Goal: Transaction & Acquisition: Purchase product/service

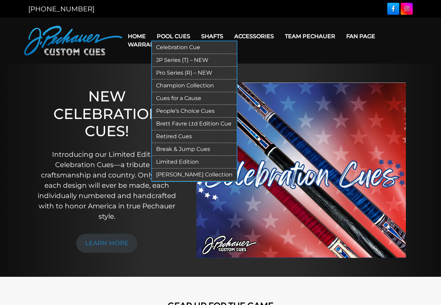
click at [199, 112] on link "People’s Choice Cues" at bounding box center [194, 111] width 85 height 13
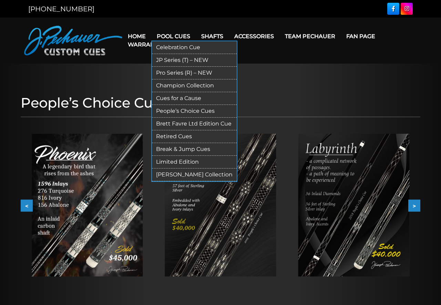
click at [211, 35] on link "Shafts" at bounding box center [212, 37] width 33 height 18
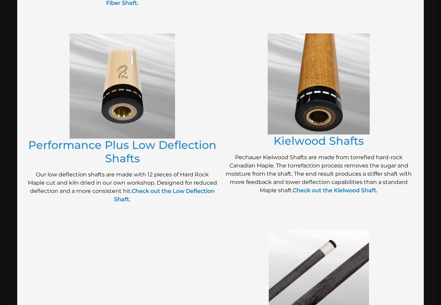
scroll to position [284, 0]
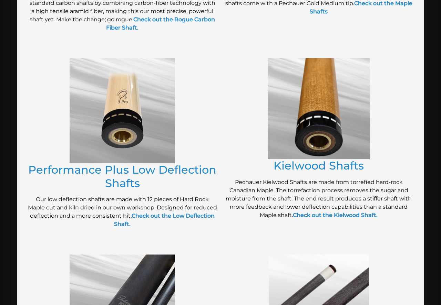
click at [142, 128] on img at bounding box center [122, 110] width 105 height 105
click at [154, 214] on strong "Check out the Low Deflection Shaft." at bounding box center [164, 220] width 101 height 15
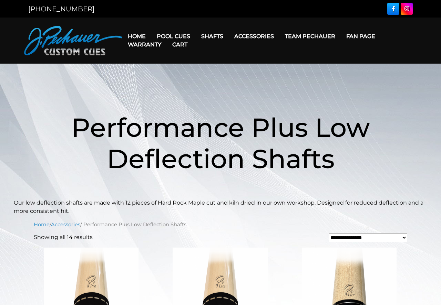
click at [181, 36] on link "Cart" at bounding box center [180, 45] width 26 height 18
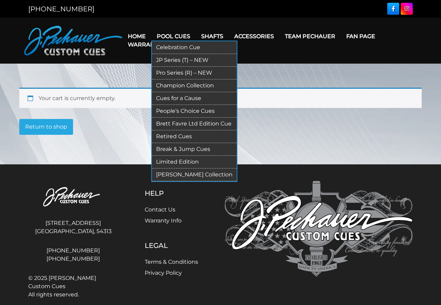
click at [171, 61] on link "JP Series (T) – NEW" at bounding box center [194, 60] width 85 height 13
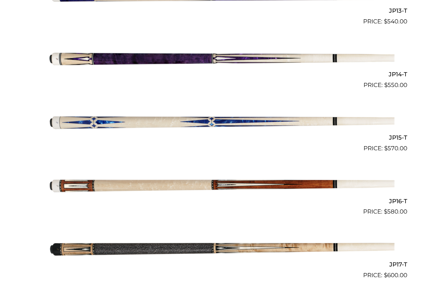
scroll to position [1014, 0]
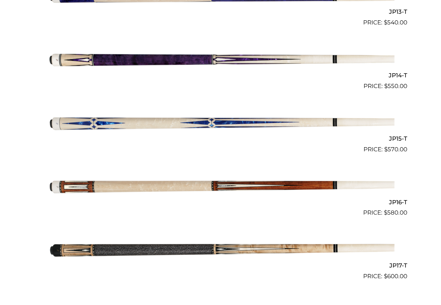
click at [157, 60] on img at bounding box center [220, 59] width 348 height 58
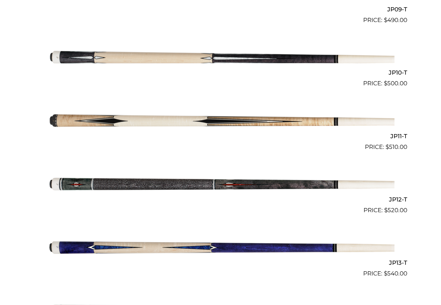
scroll to position [757, 0]
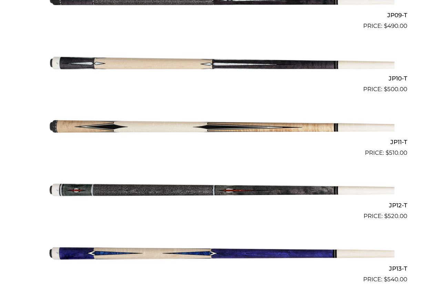
click at [156, 63] on img at bounding box center [220, 62] width 348 height 58
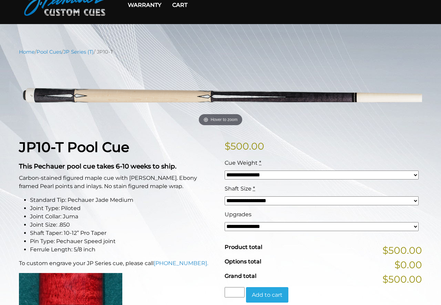
scroll to position [40, 0]
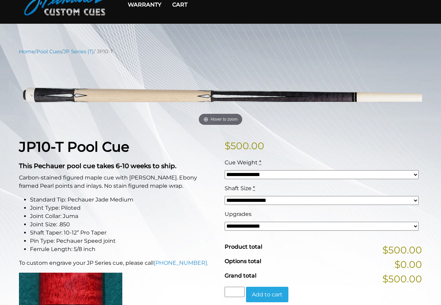
click at [189, 208] on li "Joint Type: Piloted" at bounding box center [123, 208] width 186 height 8
